Goal: Task Accomplishment & Management: Use online tool/utility

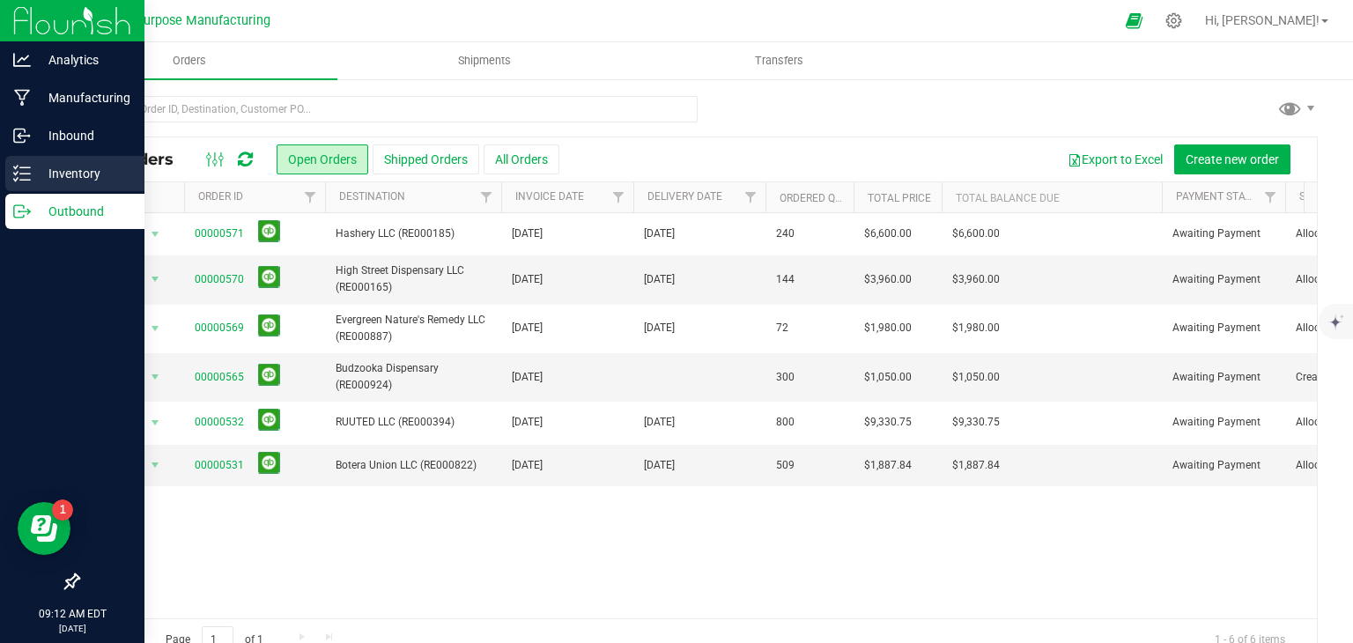
click at [53, 180] on p "Inventory" at bounding box center [84, 173] width 106 height 21
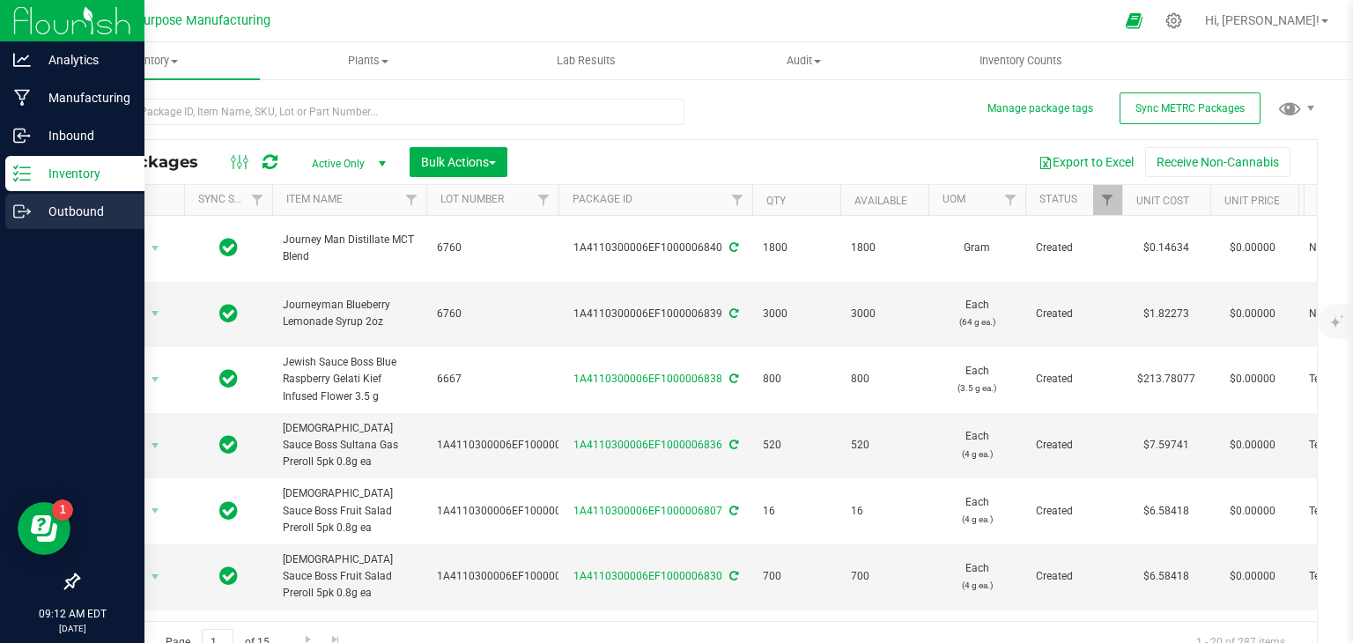
click at [7, 214] on div "Outbound" at bounding box center [74, 211] width 139 height 35
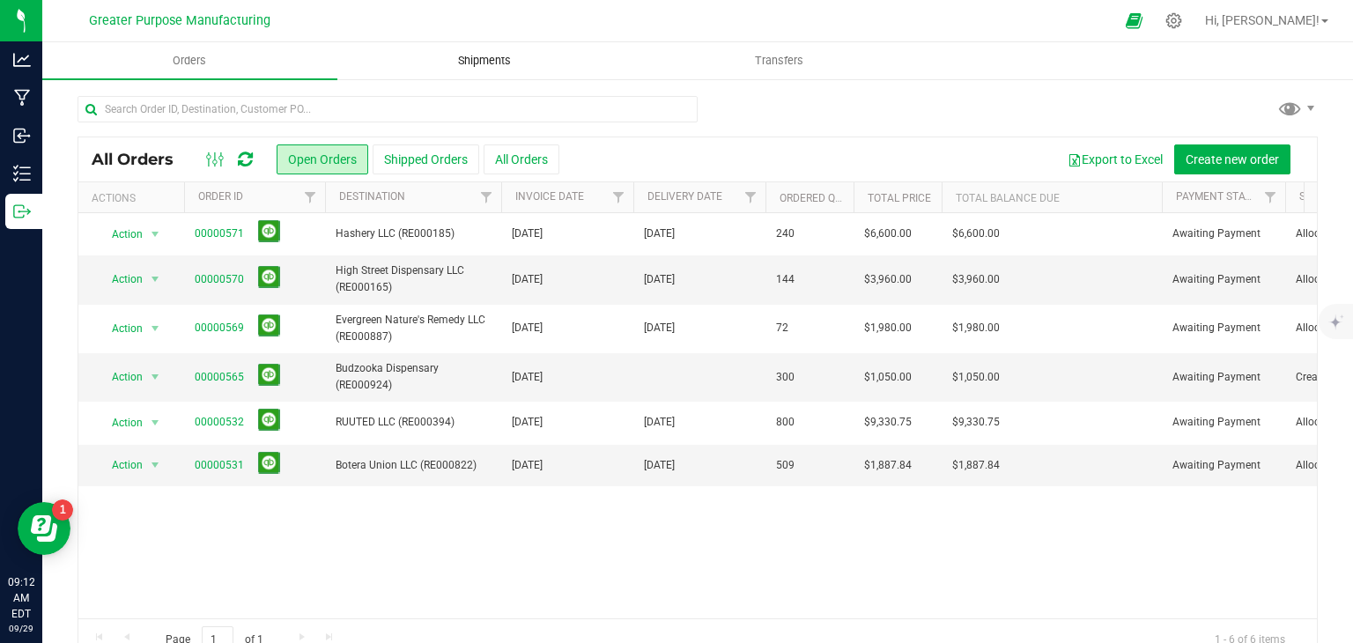
click at [449, 65] on span "Shipments" at bounding box center [484, 61] width 100 height 16
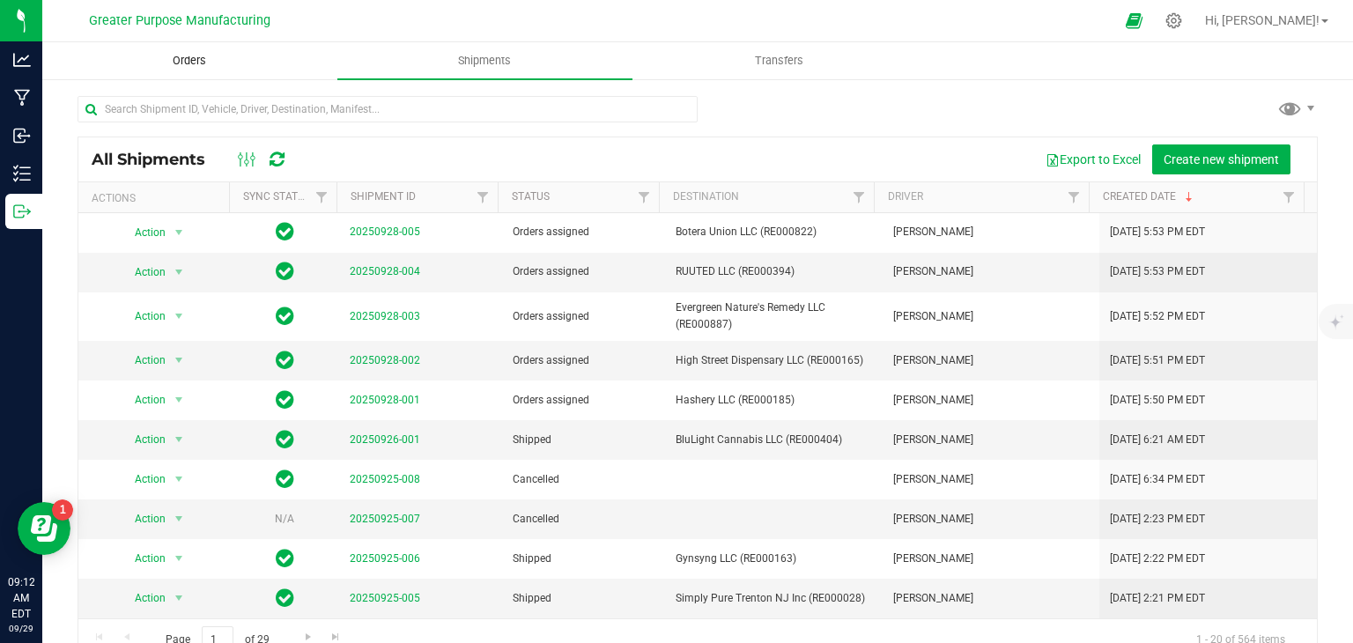
click at [194, 63] on span "Orders" at bounding box center [189, 61] width 81 height 16
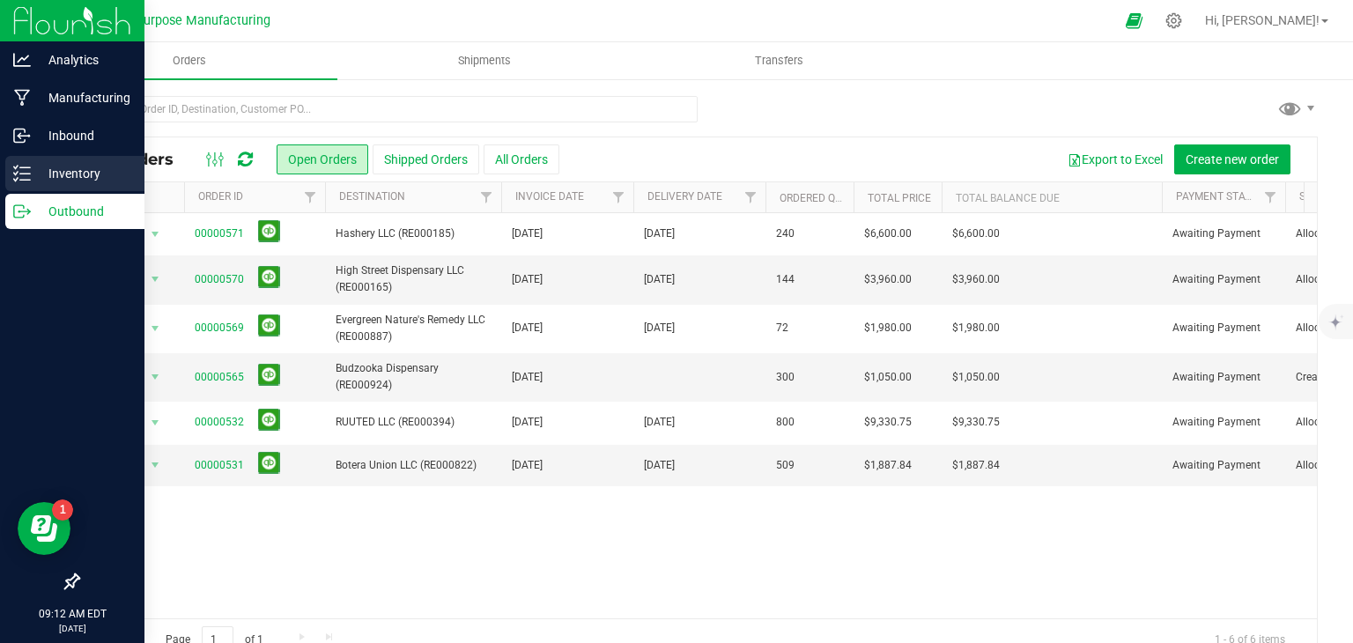
click at [60, 175] on p "Inventory" at bounding box center [84, 173] width 106 height 21
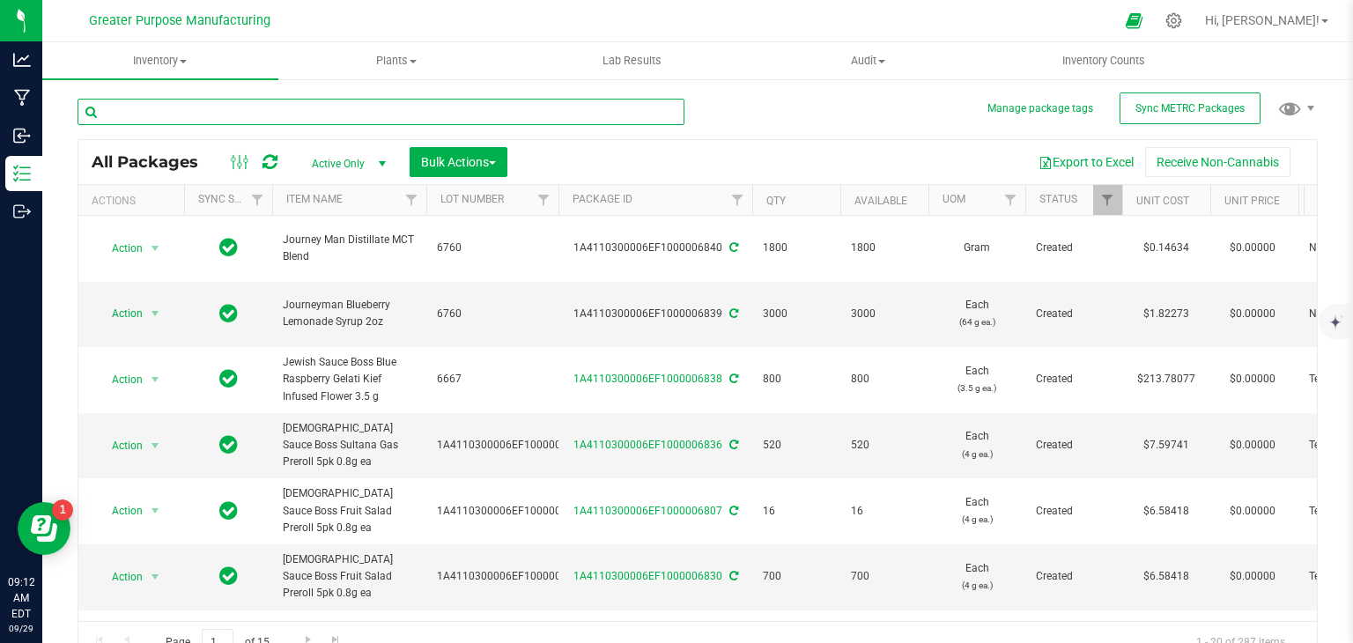
click at [240, 108] on input "text" at bounding box center [381, 112] width 607 height 26
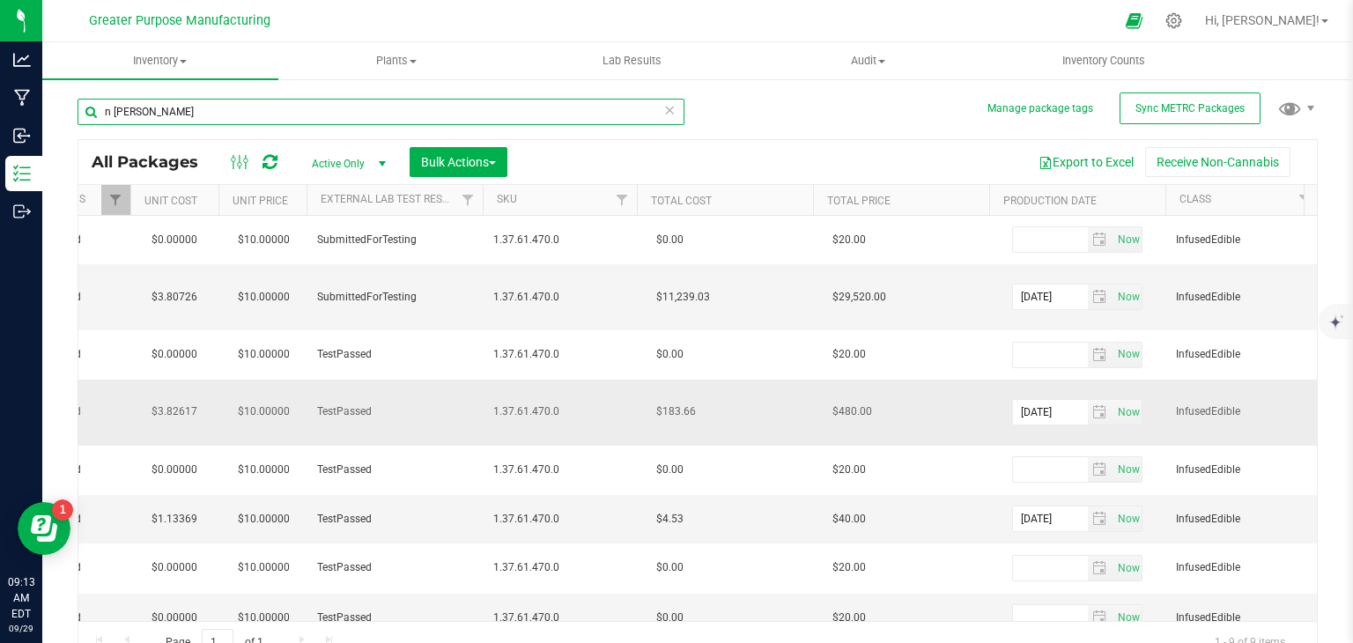
scroll to position [0, 997]
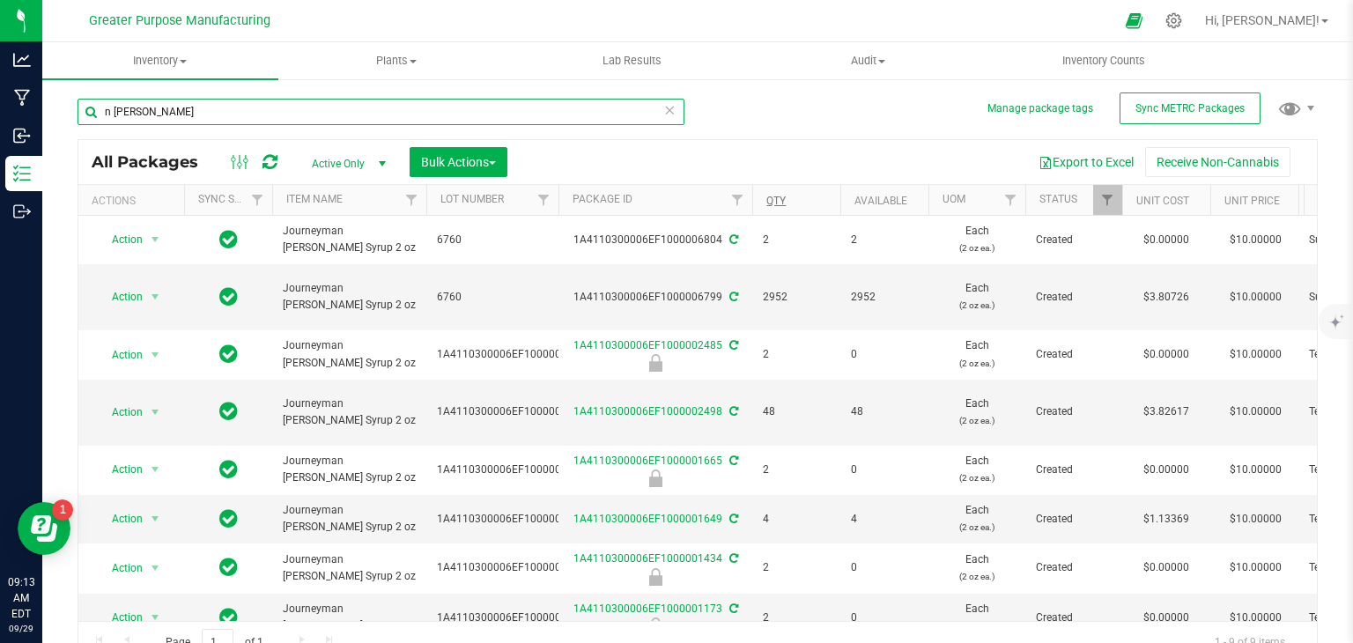
type input "n [PERSON_NAME]"
click at [767, 204] on link "Qty" at bounding box center [775, 201] width 19 height 12
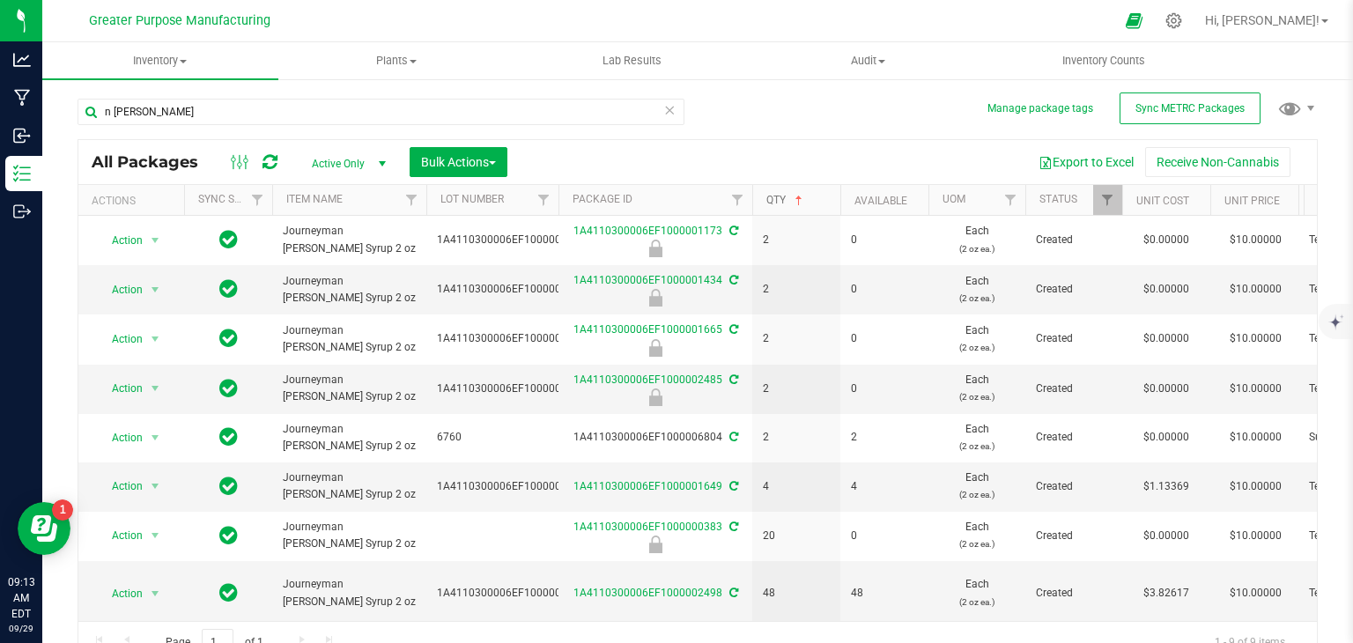
click at [771, 203] on link "Qty" at bounding box center [786, 200] width 40 height 12
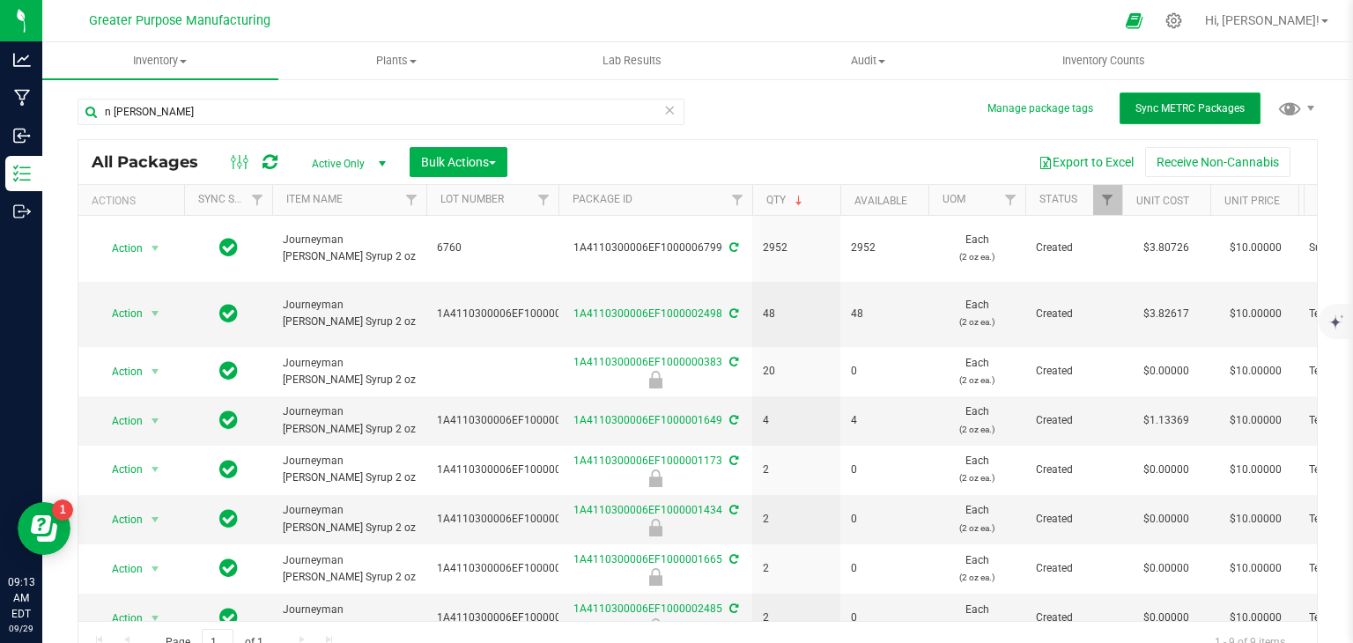
click at [1156, 107] on span "Sync METRC Packages" at bounding box center [1190, 108] width 109 height 12
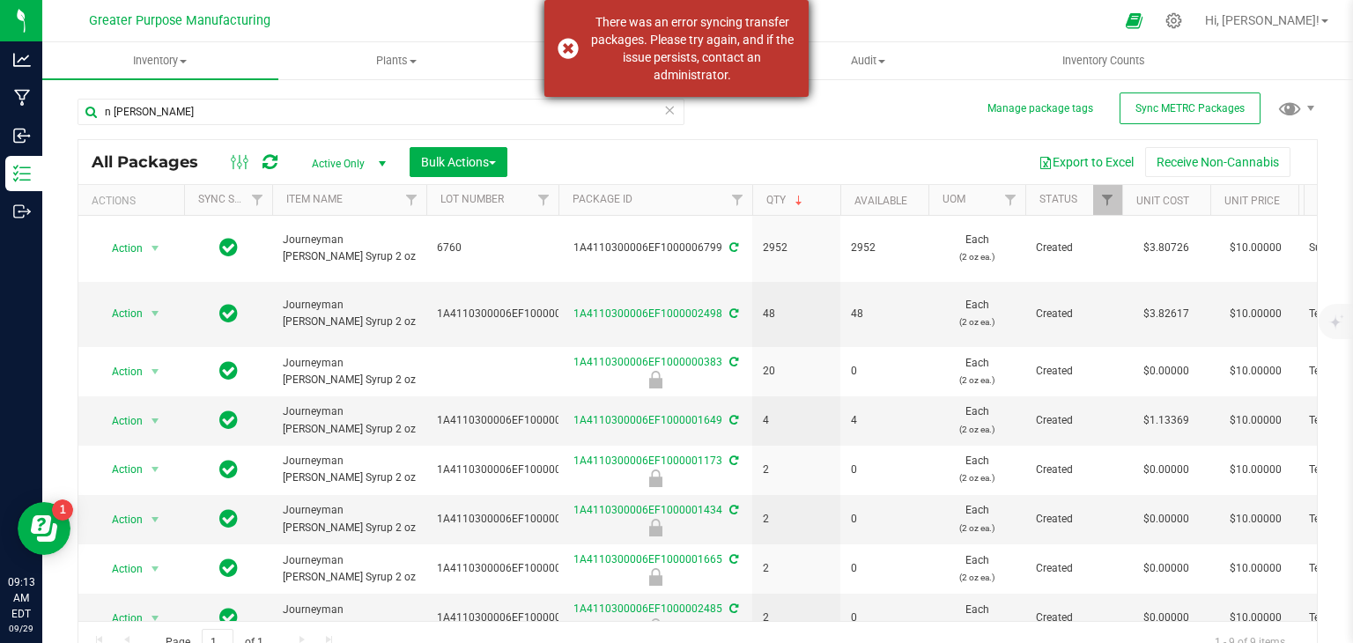
click at [562, 45] on div "There was an error syncing transfer packages. Please try again, and if the issu…" at bounding box center [676, 48] width 264 height 97
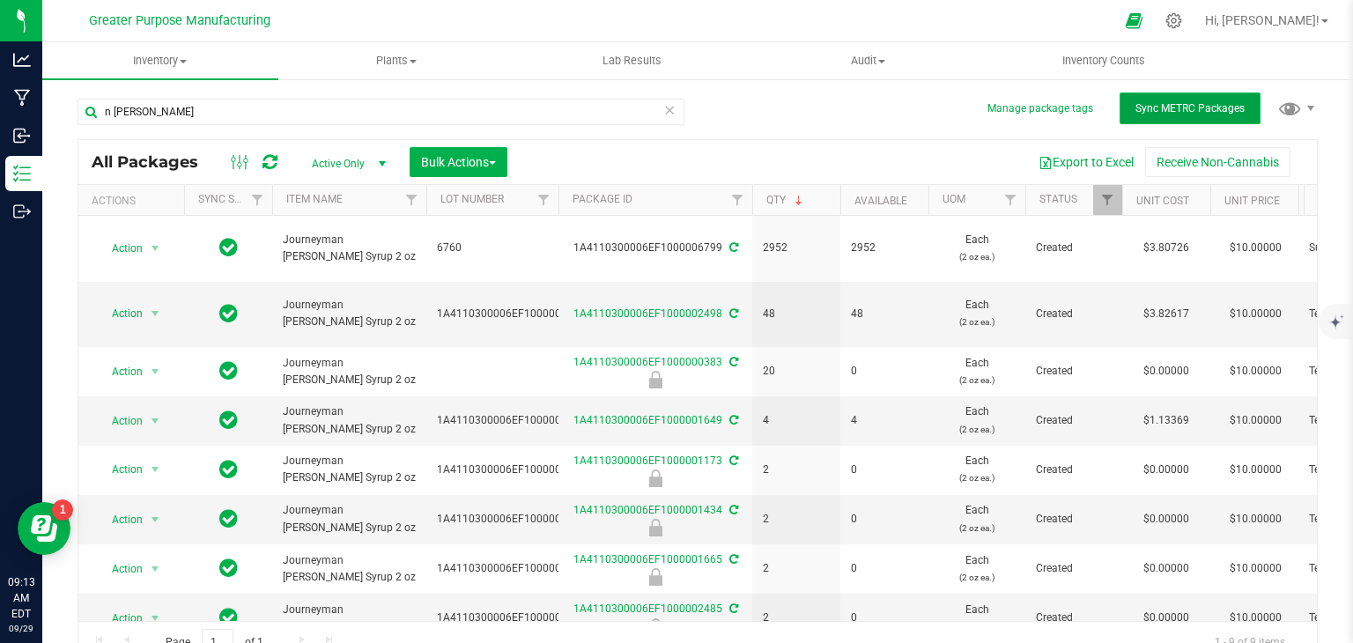
click at [1148, 97] on button "Sync METRC Packages" at bounding box center [1190, 109] width 141 height 32
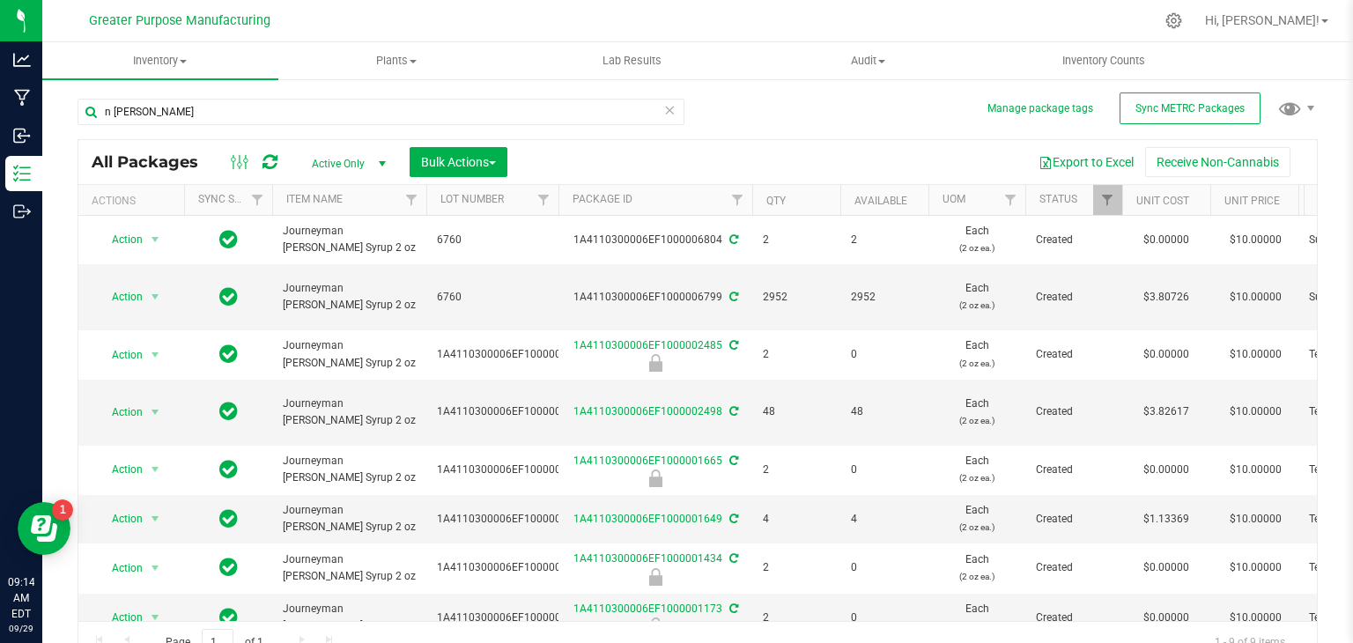
click at [846, 99] on div "n [PERSON_NAME] All Packages Active Only Active Only Lab Samples Locked All Ext…" at bounding box center [698, 373] width 1240 height 582
click at [785, 199] on link "Qty" at bounding box center [775, 201] width 19 height 12
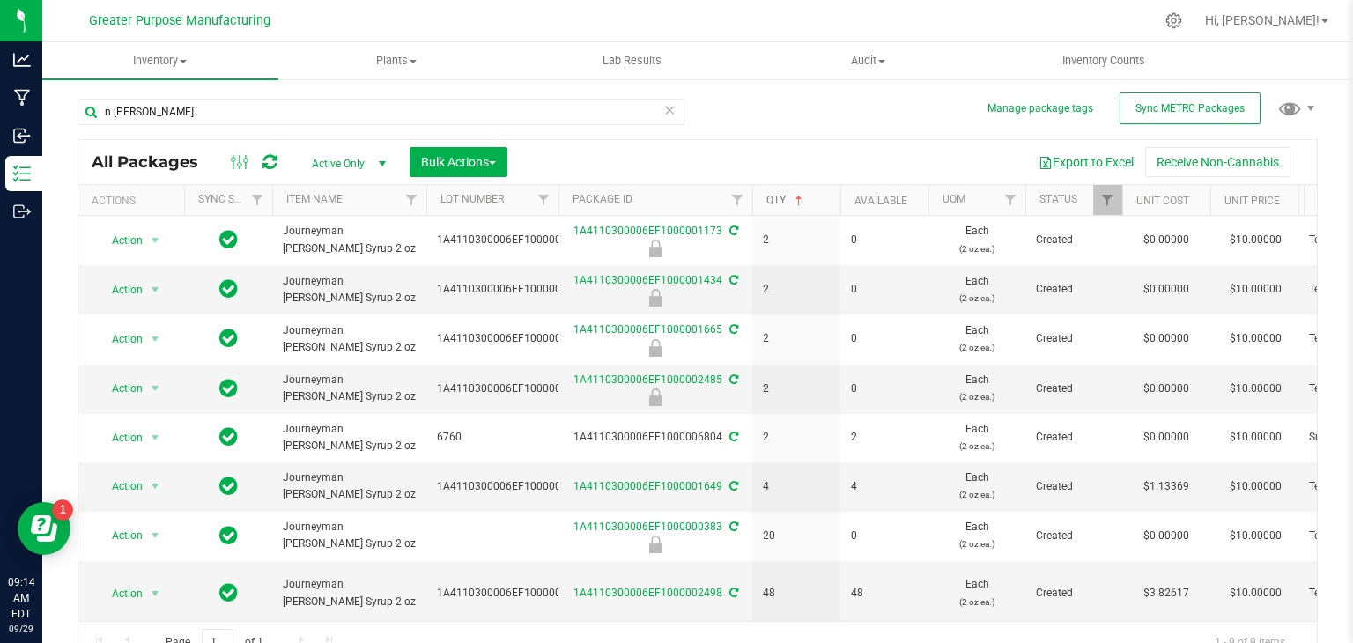
click at [785, 199] on link "Qty" at bounding box center [786, 200] width 40 height 12
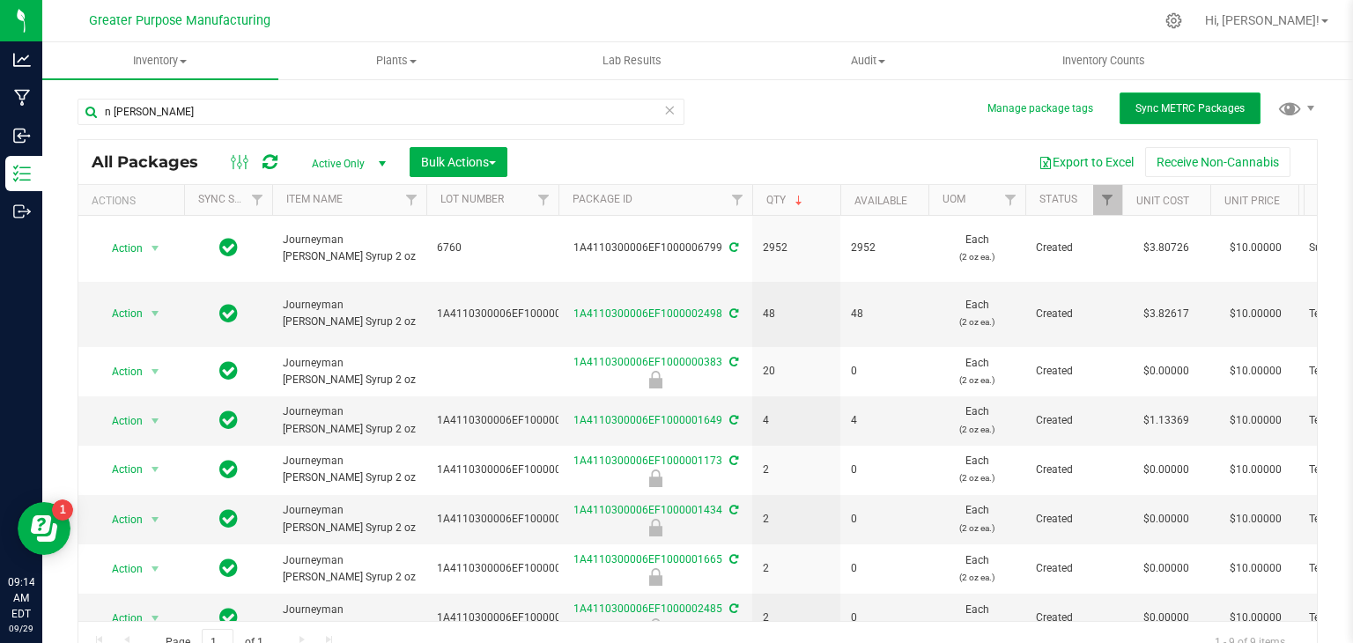
click at [1156, 107] on span "Sync METRC Packages" at bounding box center [1190, 108] width 109 height 12
